Goal: Transaction & Acquisition: Purchase product/service

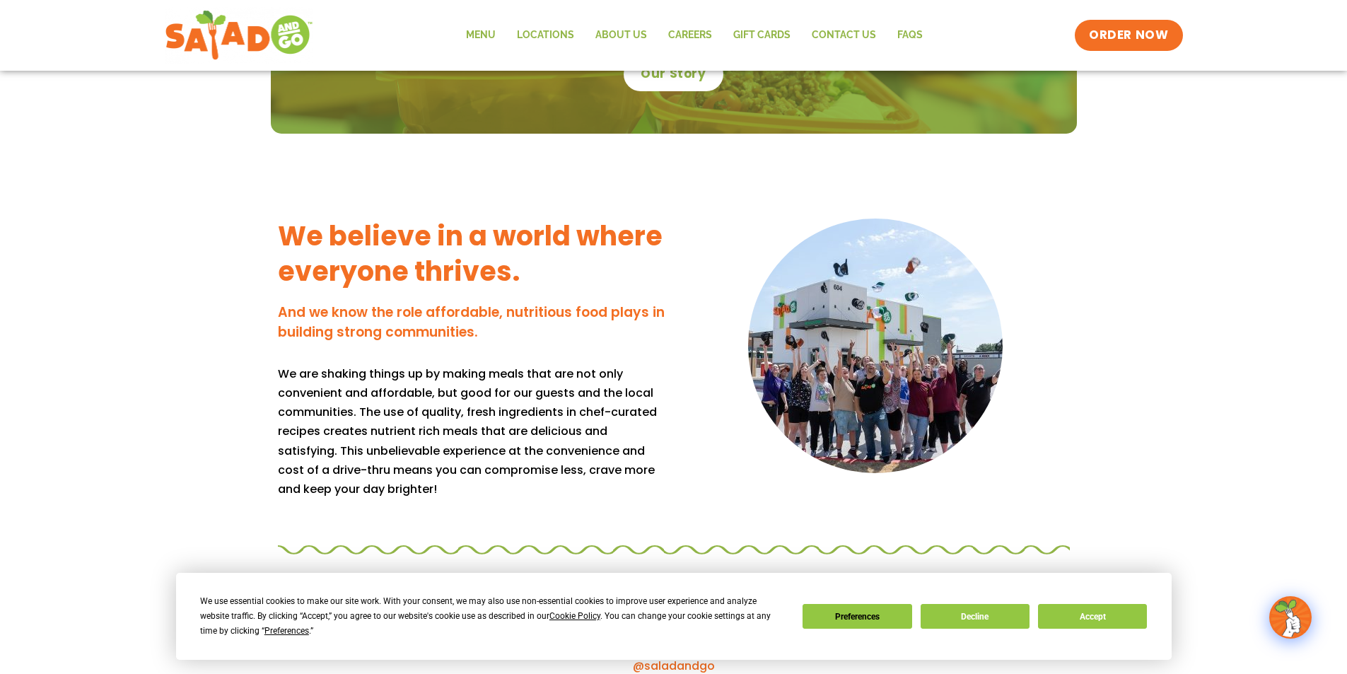
scroll to position [1414, 0]
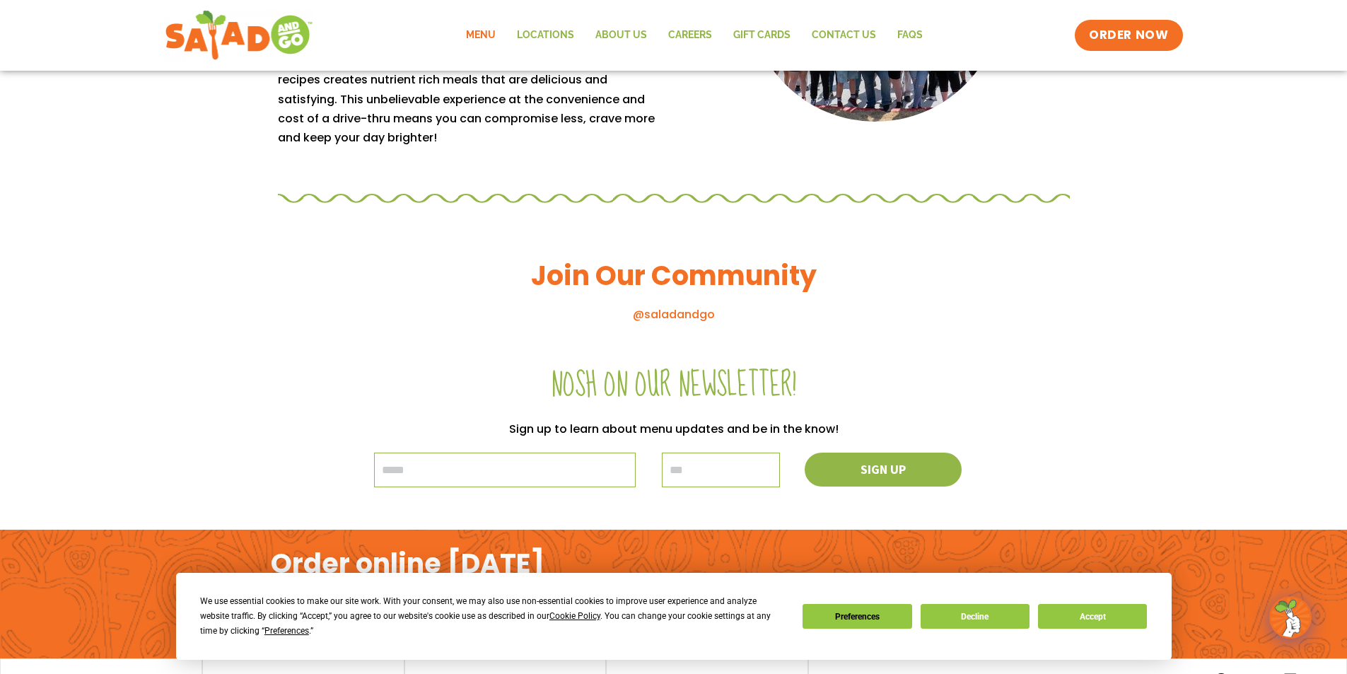
click at [494, 30] on link "Menu" at bounding box center [480, 35] width 51 height 33
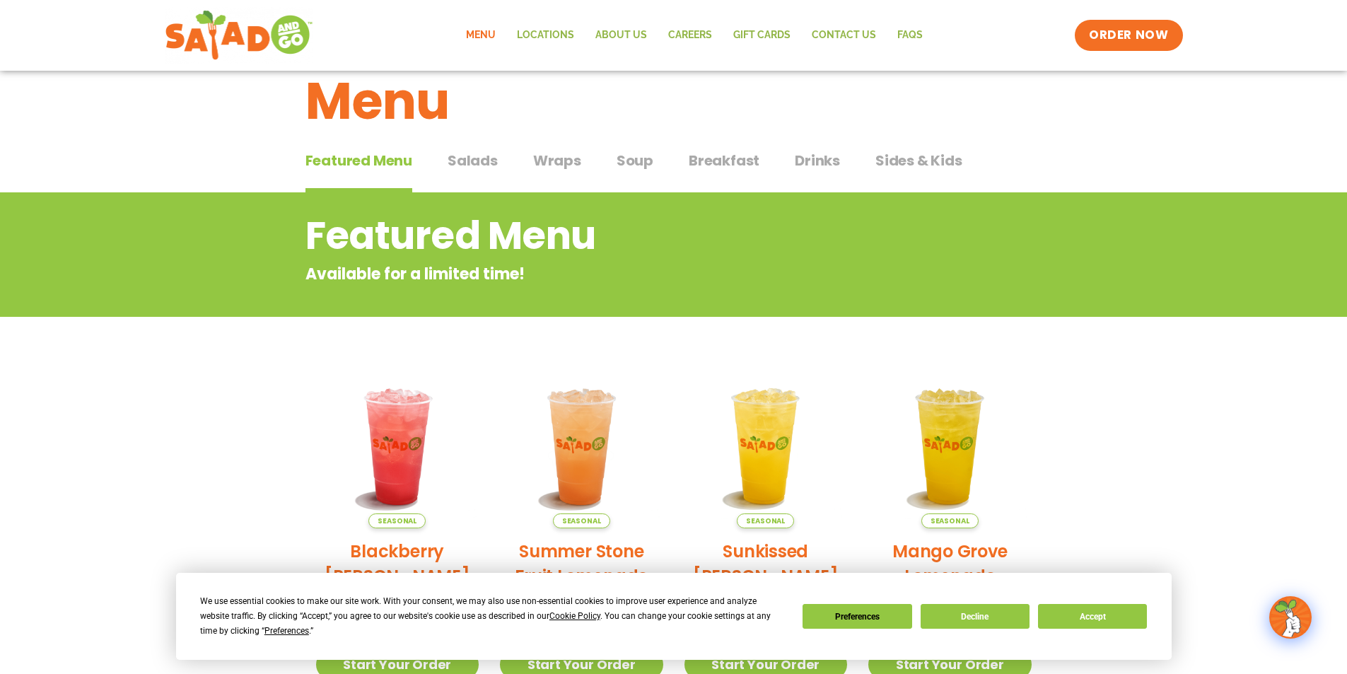
scroll to position [21, 0]
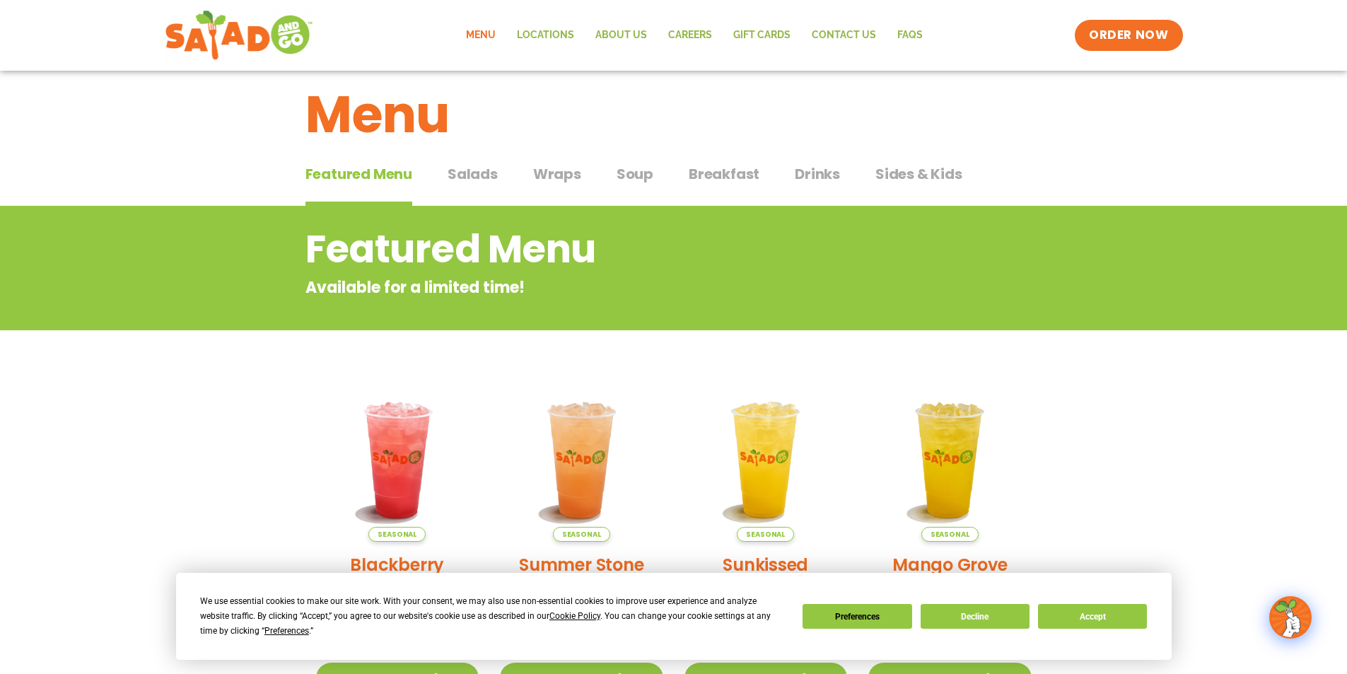
click at [472, 178] on span "Salads" at bounding box center [473, 173] width 50 height 21
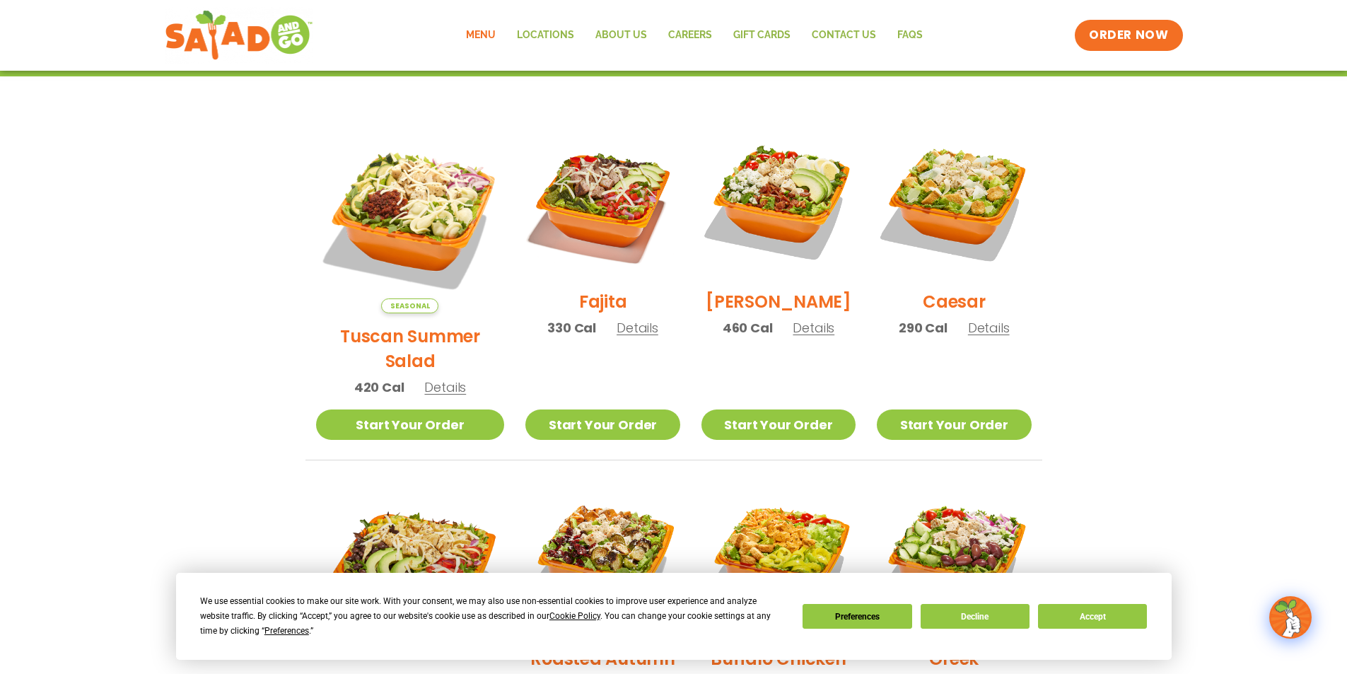
scroll to position [304, 0]
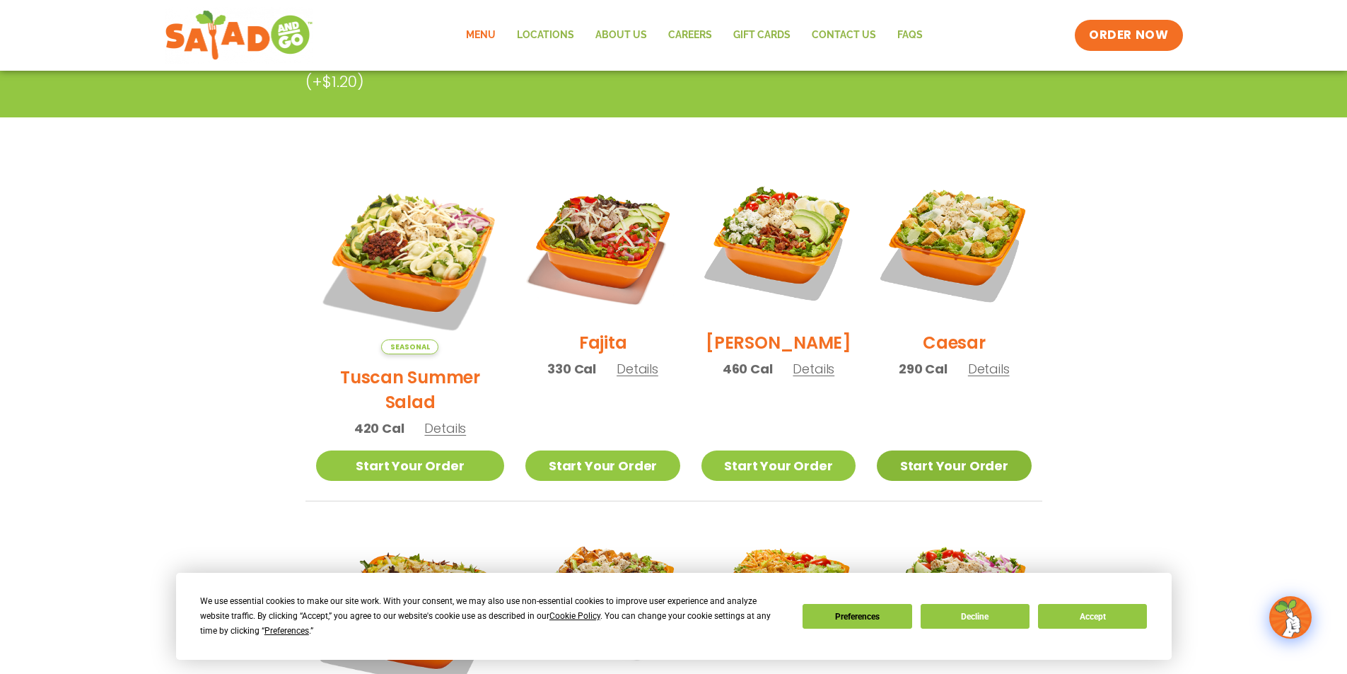
click at [949, 450] on link "Start Your Order" at bounding box center [954, 465] width 154 height 30
